Goal: Task Accomplishment & Management: Complete application form

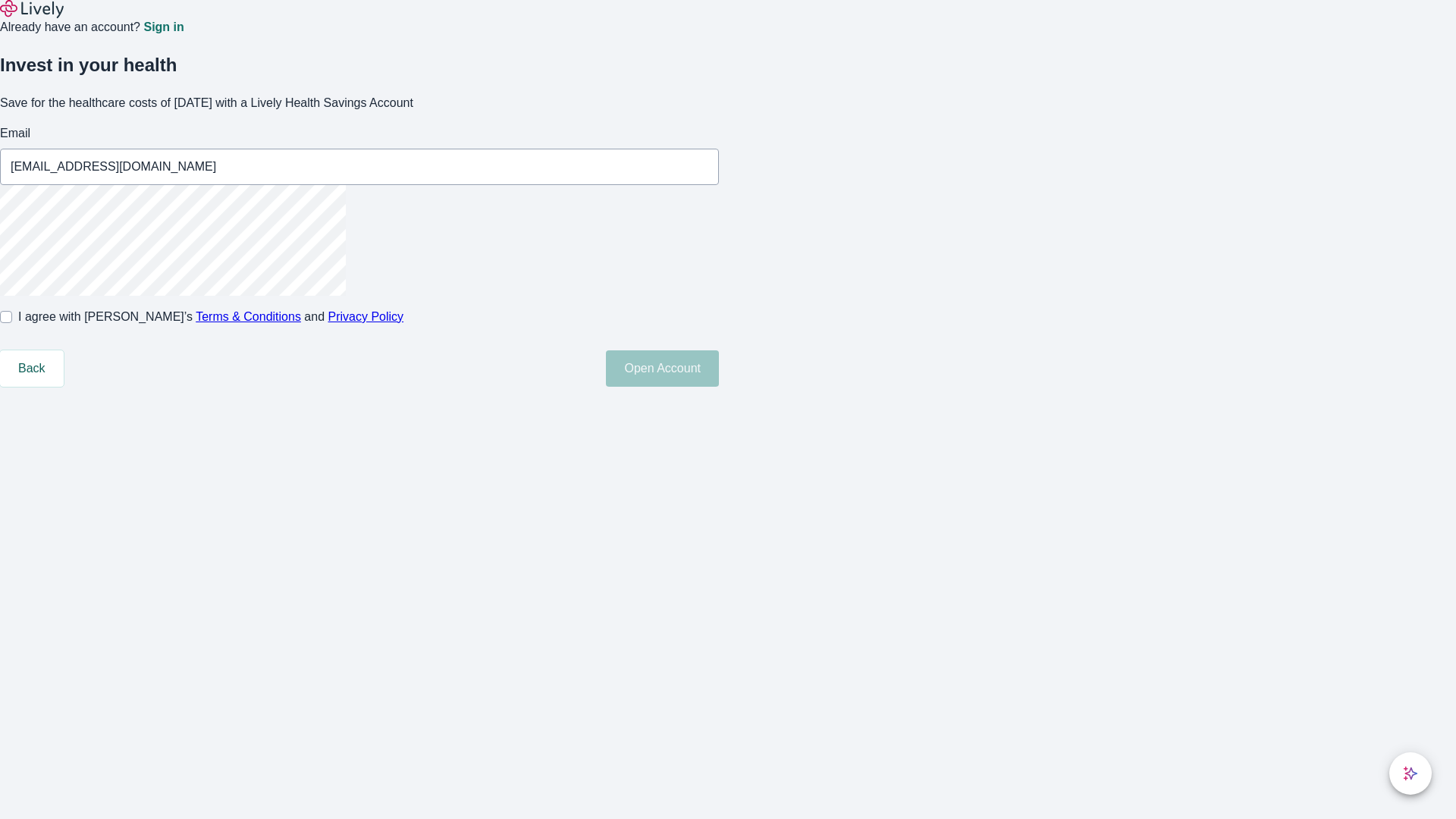
click at [12, 323] on input "I agree with Lively’s Terms & Conditions and Privacy Policy" at bounding box center [6, 317] width 12 height 12
checkbox input "true"
click at [719, 387] on button "Open Account" at bounding box center [662, 368] width 113 height 36
type input "[EMAIL_ADDRESS][DOMAIN_NAME]"
click at [12, 323] on input "I agree with Lively’s Terms & Conditions and Privacy Policy" at bounding box center [6, 317] width 12 height 12
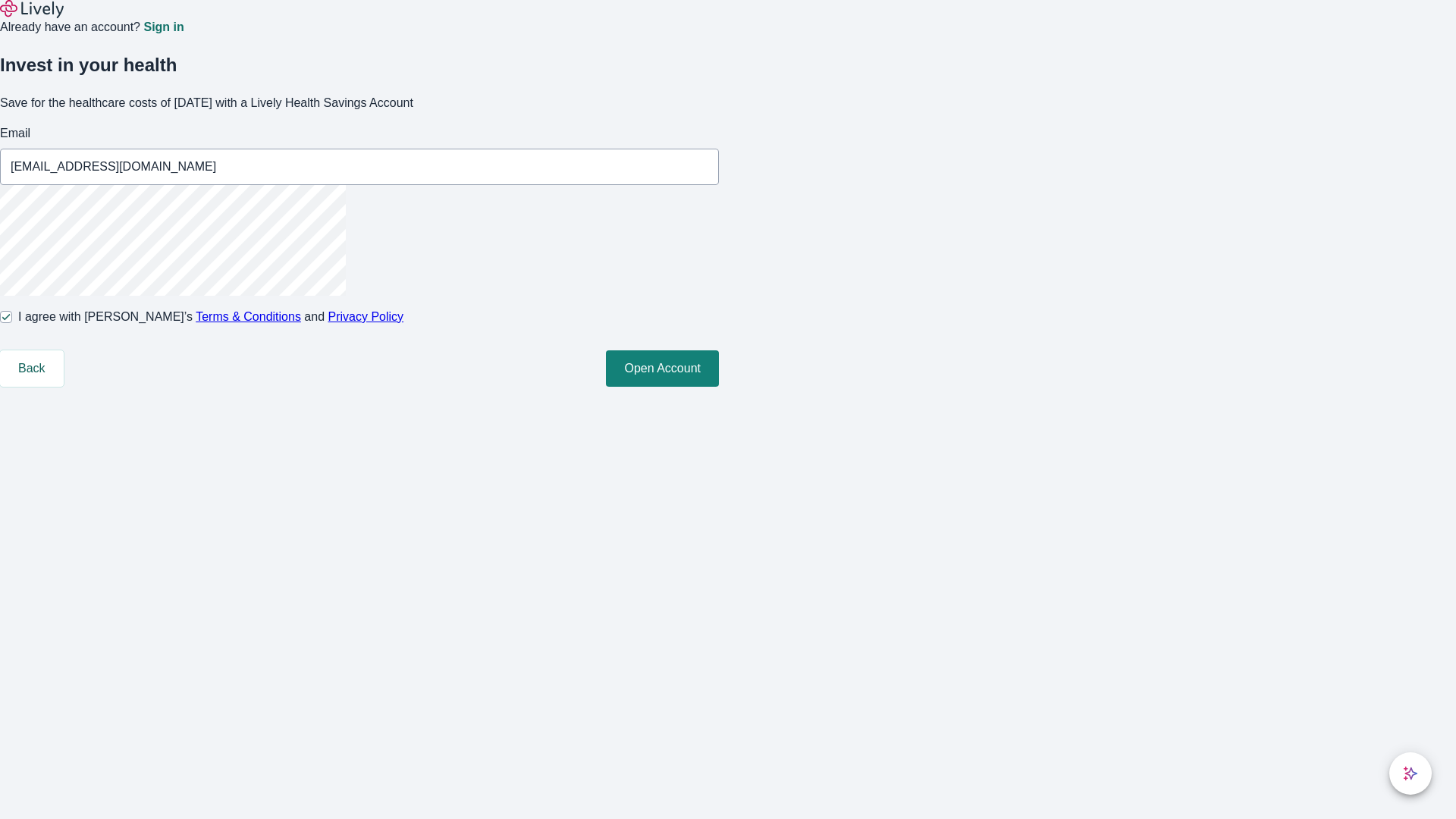
checkbox input "false"
type input "[PERSON_NAME][EMAIL_ADDRESS][DOMAIN_NAME]"
click at [12, 323] on input "I agree with Lively’s Terms & Conditions and Privacy Policy" at bounding box center [6, 317] width 12 height 12
checkbox input "true"
click at [719, 387] on button "Open Account" at bounding box center [662, 368] width 113 height 36
